Goal: Task Accomplishment & Management: Find specific page/section

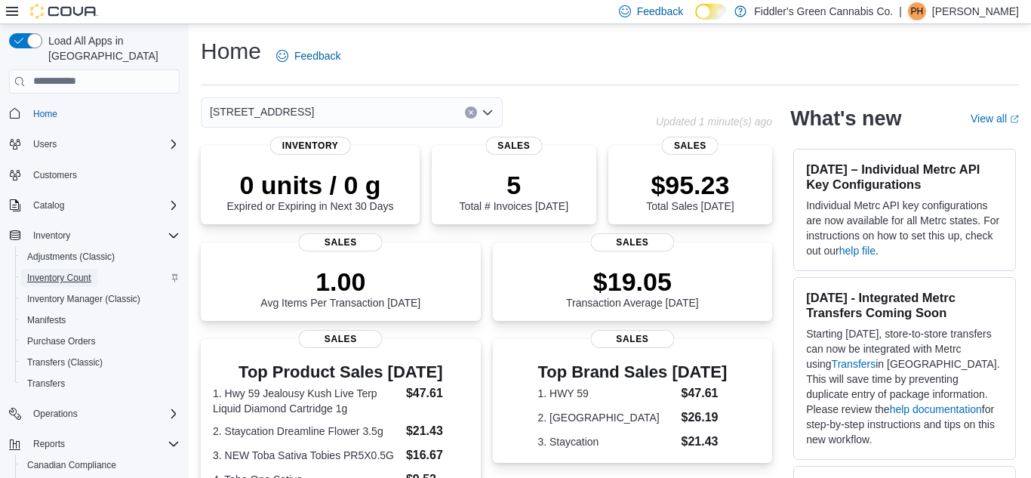
click at [41, 272] on span "Inventory Count" at bounding box center [59, 278] width 64 height 12
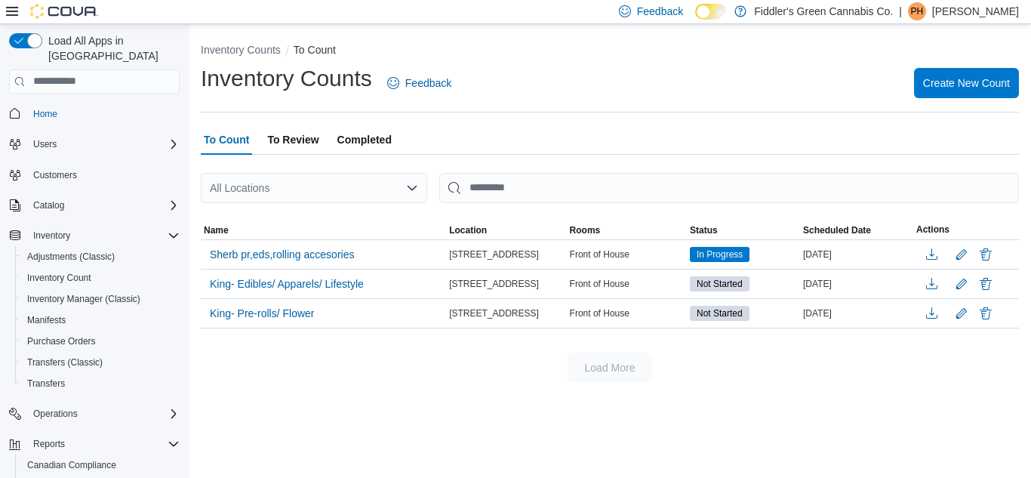
click at [997, 8] on p "[PERSON_NAME]" at bounding box center [975, 11] width 87 height 18
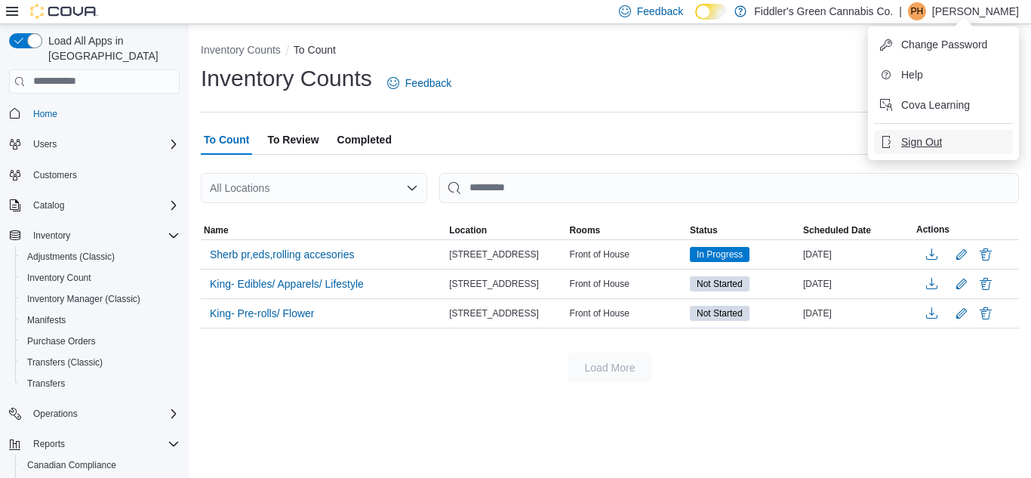
click at [947, 142] on button "Sign Out" at bounding box center [943, 142] width 139 height 24
